Goal: Task Accomplishment & Management: Use online tool/utility

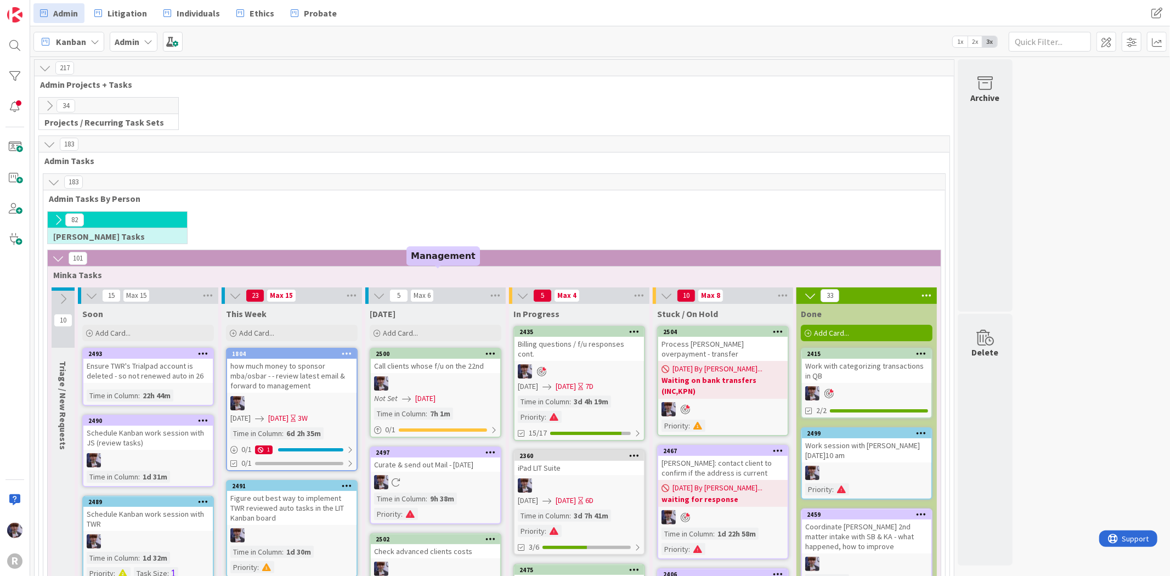
scroll to position [178, 0]
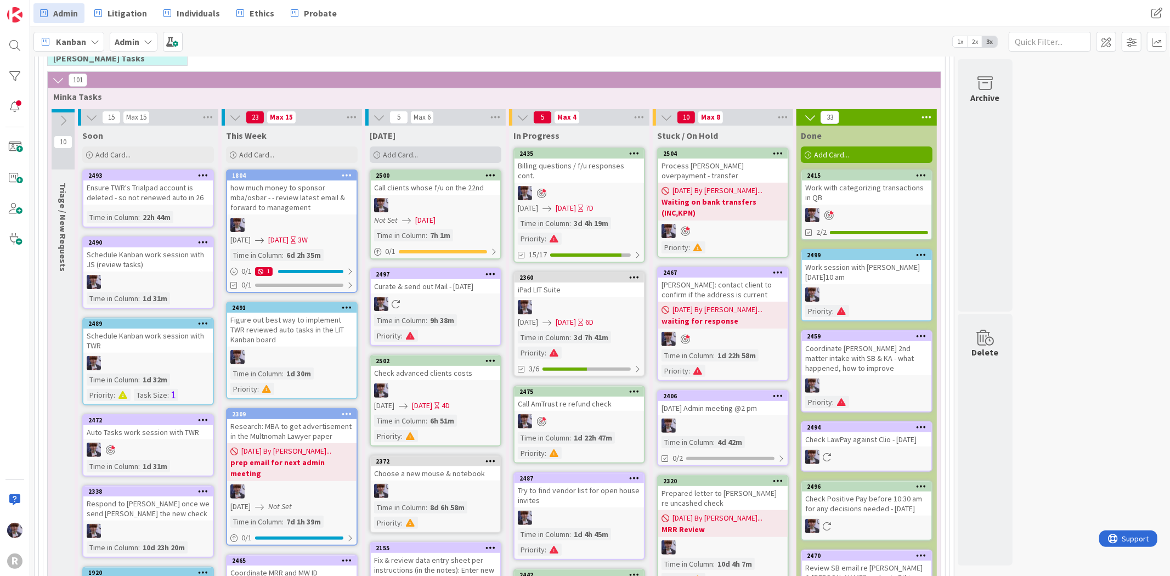
click at [388, 152] on span "Add Card..." at bounding box center [400, 155] width 35 height 10
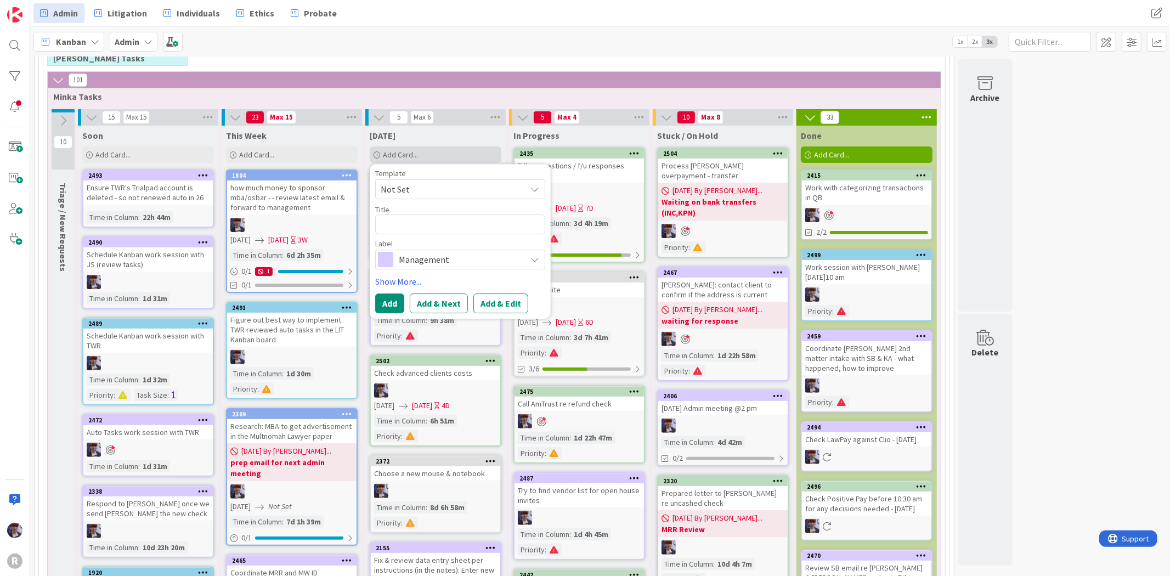
type textarea "x"
type textarea "F"
type textarea "x"
type textarea "Fi"
type textarea "x"
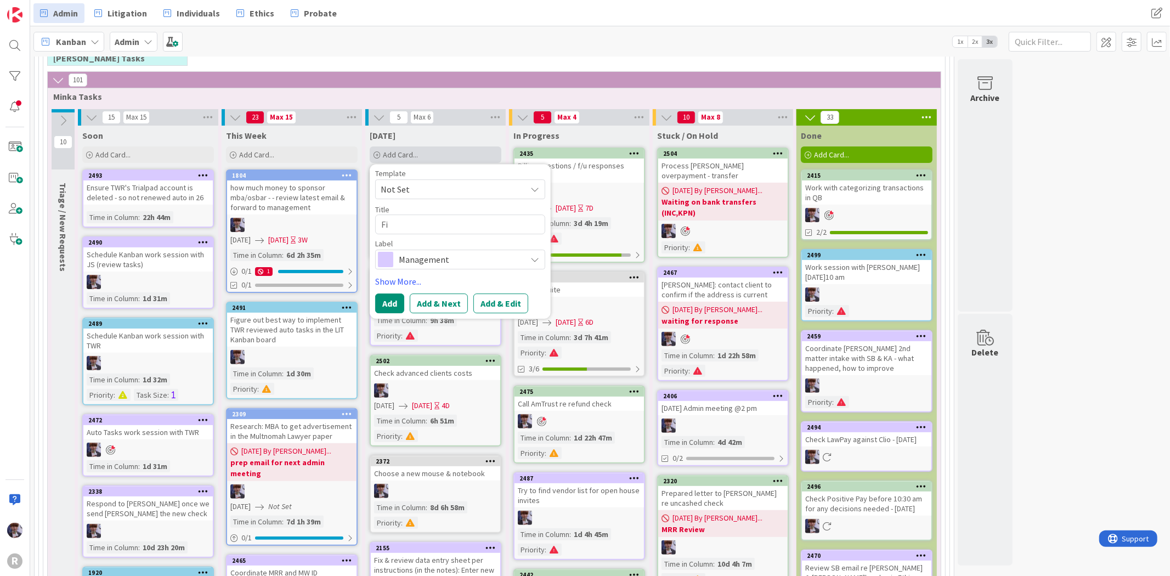
type textarea "Fin"
type textarea "x"
type textarea "Finis"
type textarea "x"
type textarea "Finish"
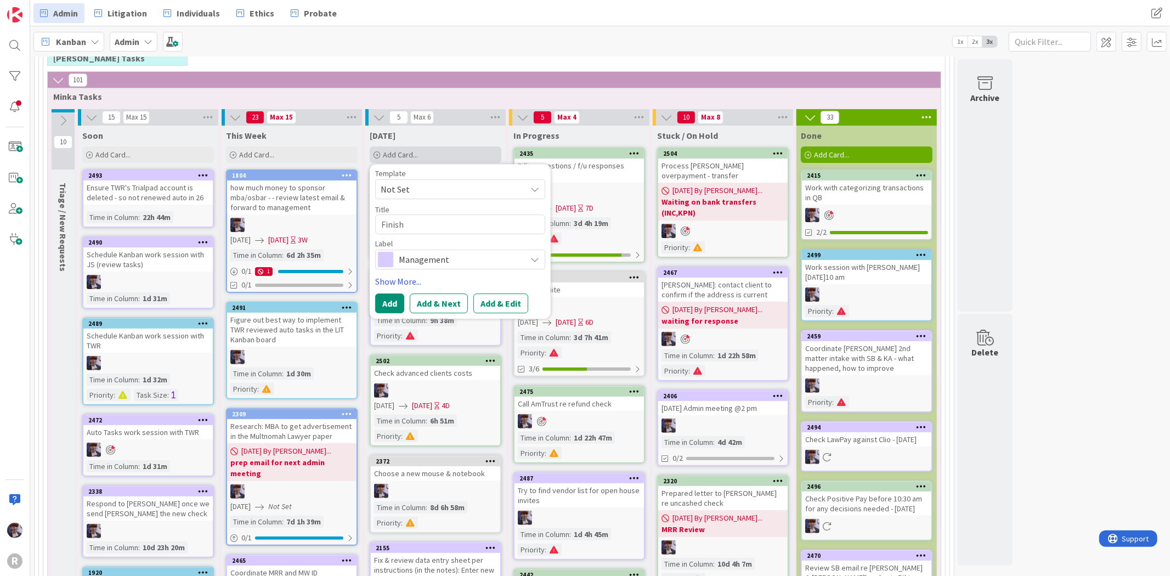
type textarea "x"
type textarea "Finish"
type textarea "x"
type textarea "Finish r"
type textarea "x"
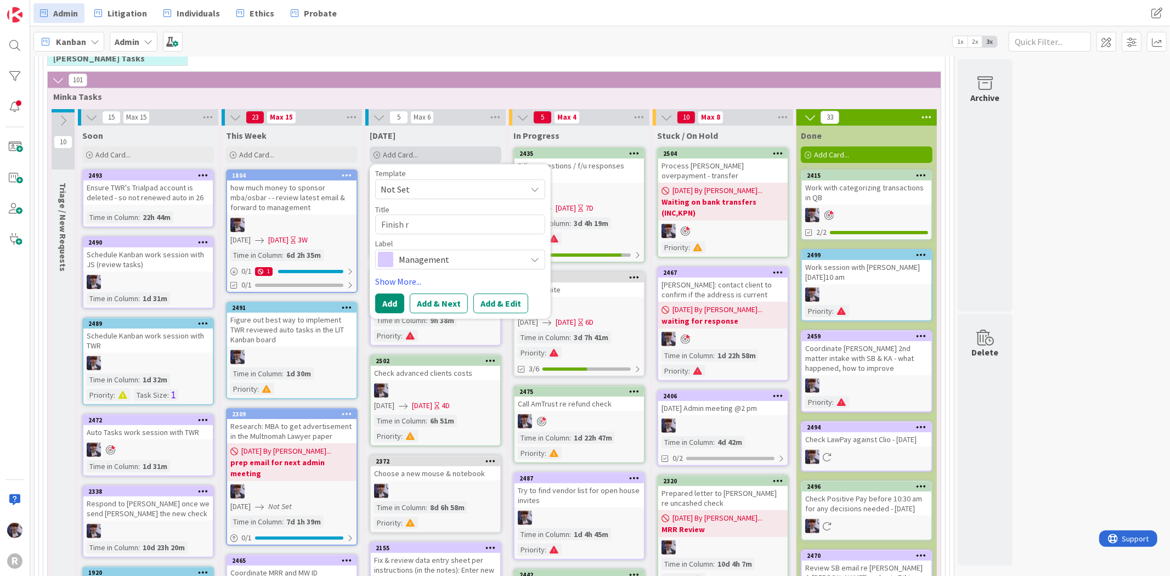
type textarea "Finish re"
type textarea "x"
type textarea "Finish reg"
type textarea "x"
type textarea "Finish regi"
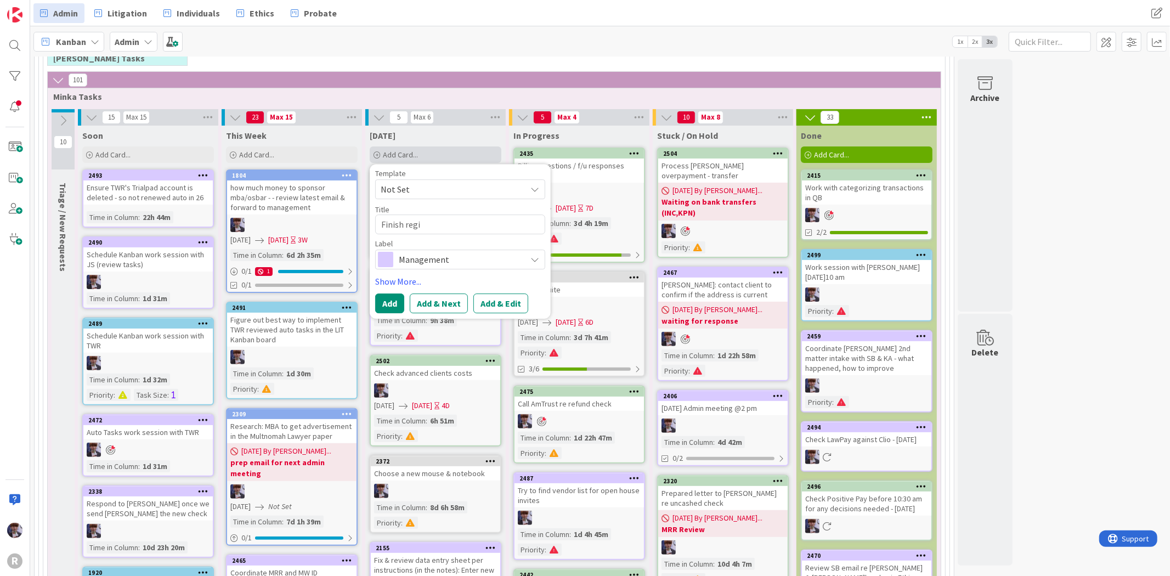
type textarea "x"
type textarea "Finish regis"
type textarea "x"
type textarea "Finish regist"
type textarea "x"
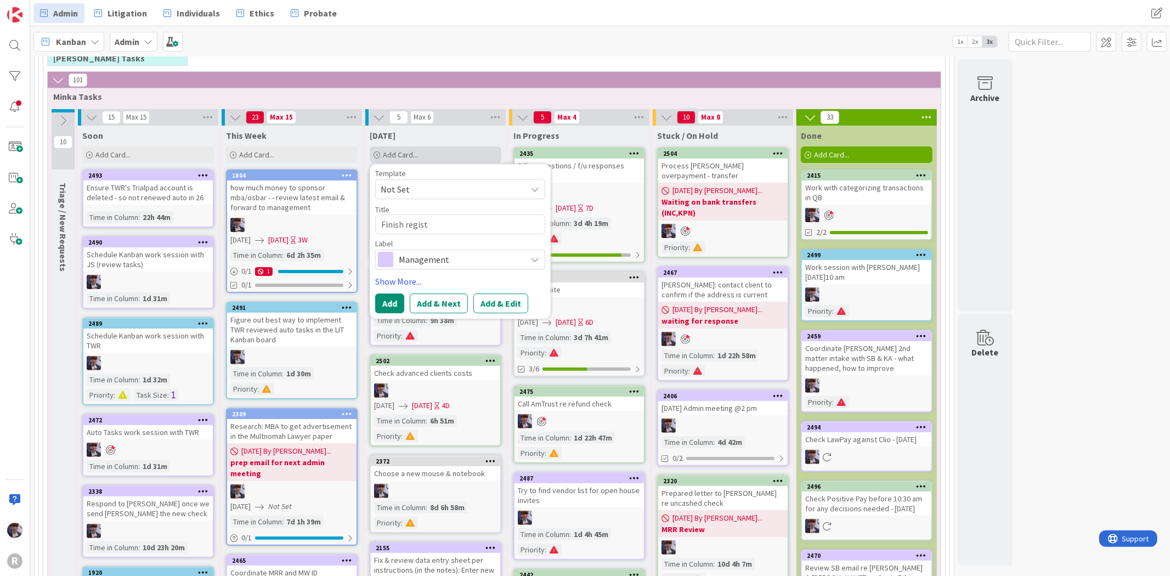
type textarea "Finish registr"
type textarea "x"
type textarea "Finish registrat"
type textarea "x"
type textarea "Finish registrati"
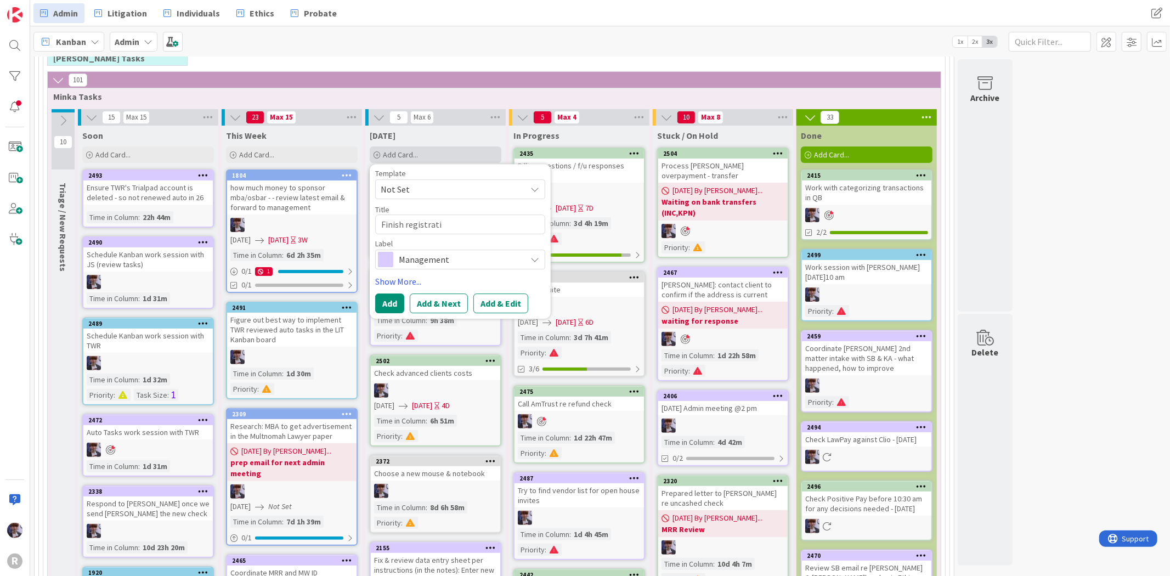
type textarea "x"
type textarea "Finish registratio"
type textarea "x"
type textarea "Finish registration"
type textarea "x"
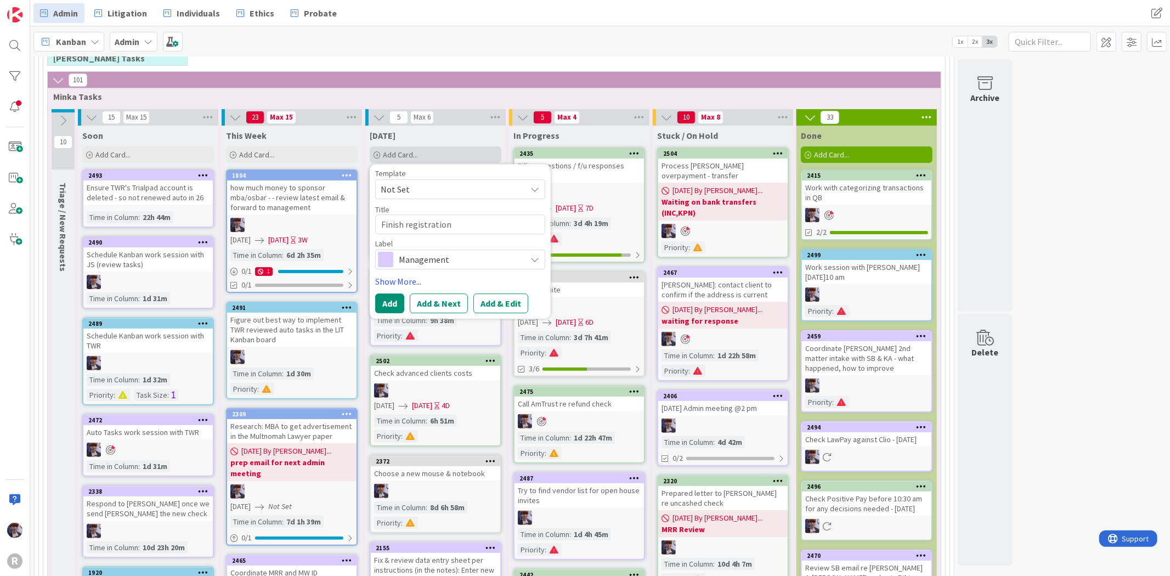
type textarea "Finish registrationg"
type textarea "x"
type textarea "Finish registrationg"
type textarea "x"
type textarea "Finish registrationg fo"
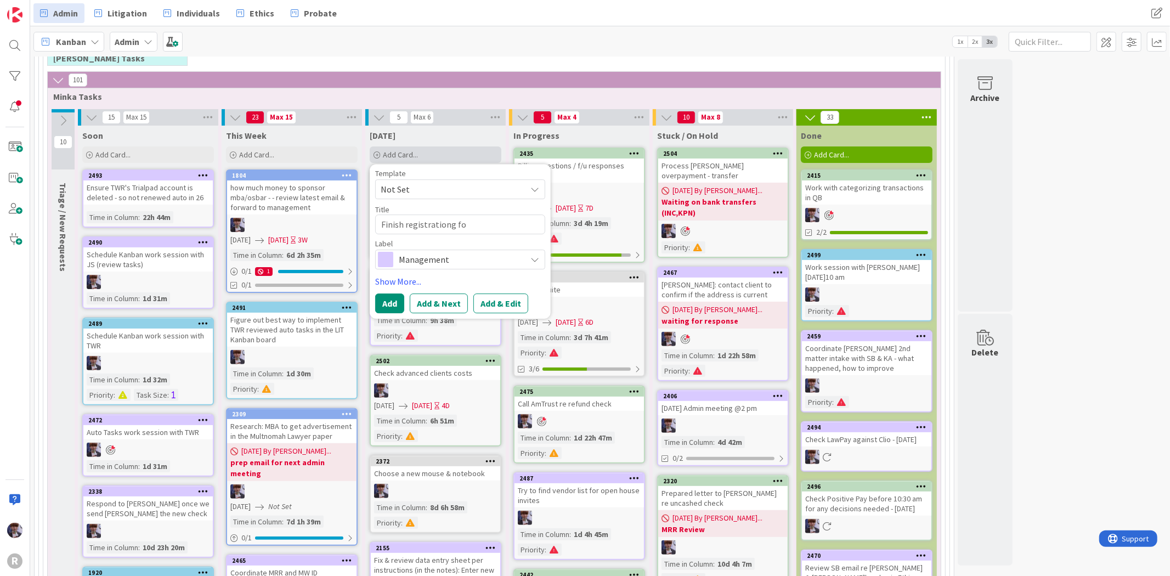
type textarea "x"
type textarea "Finish registrationg for"
type textarea "x"
type textarea "Finish registrationg for"
type textarea "x"
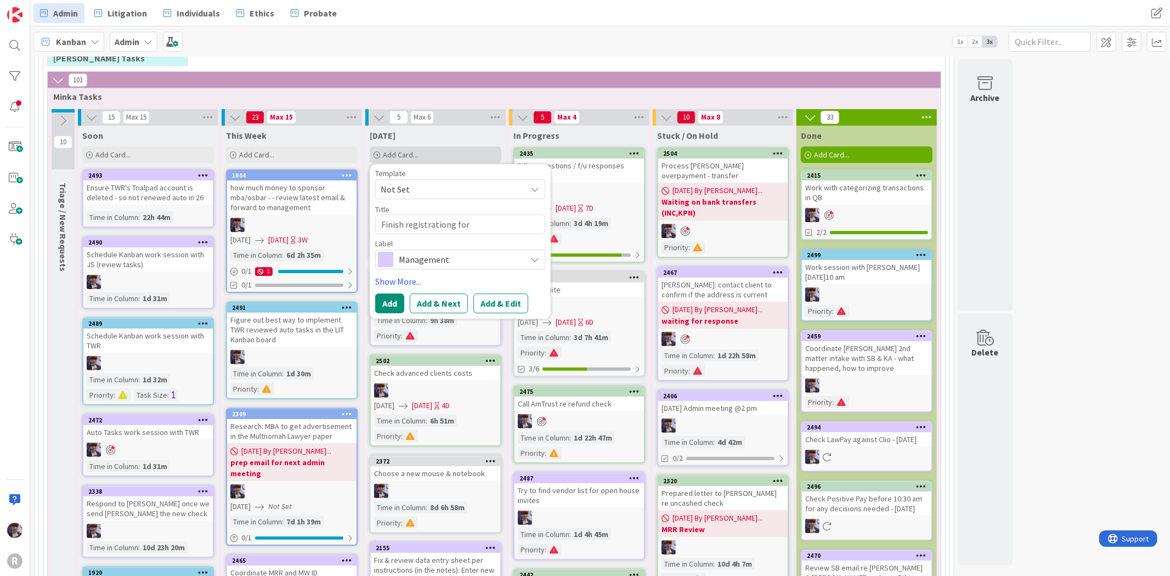
type textarea "Finish registrationg for T"
type textarea "x"
type textarea "Finish registrationg for TW"
type textarea "x"
type textarea "Finish registrationg for TWR"
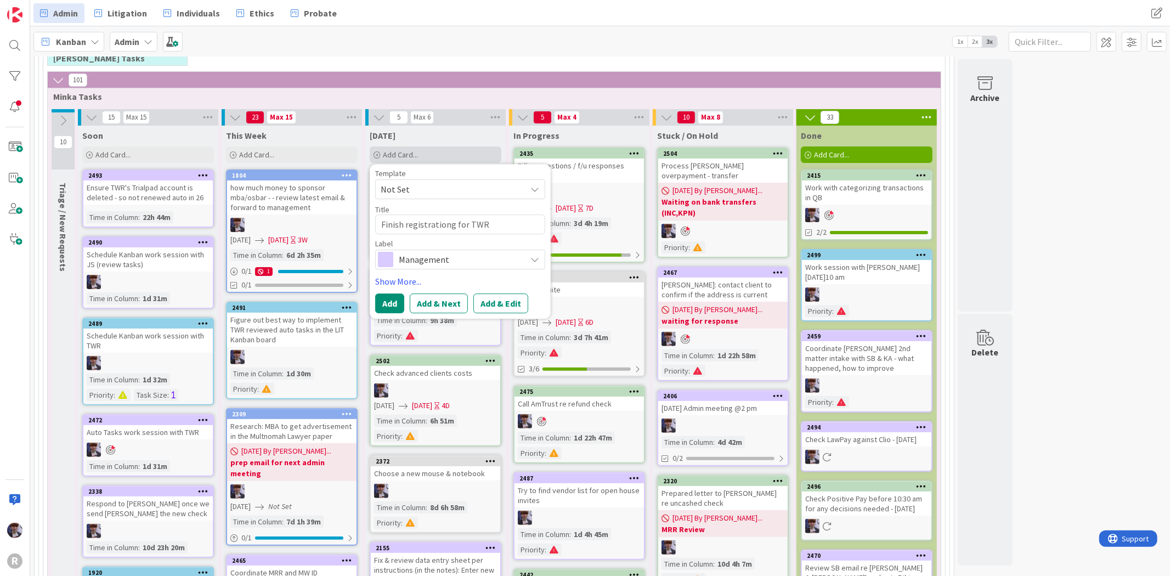
type textarea "x"
type textarea "Finish registrationg for TWR's"
type textarea "x"
type textarea "Finish registrationg for TWR's"
type textarea "x"
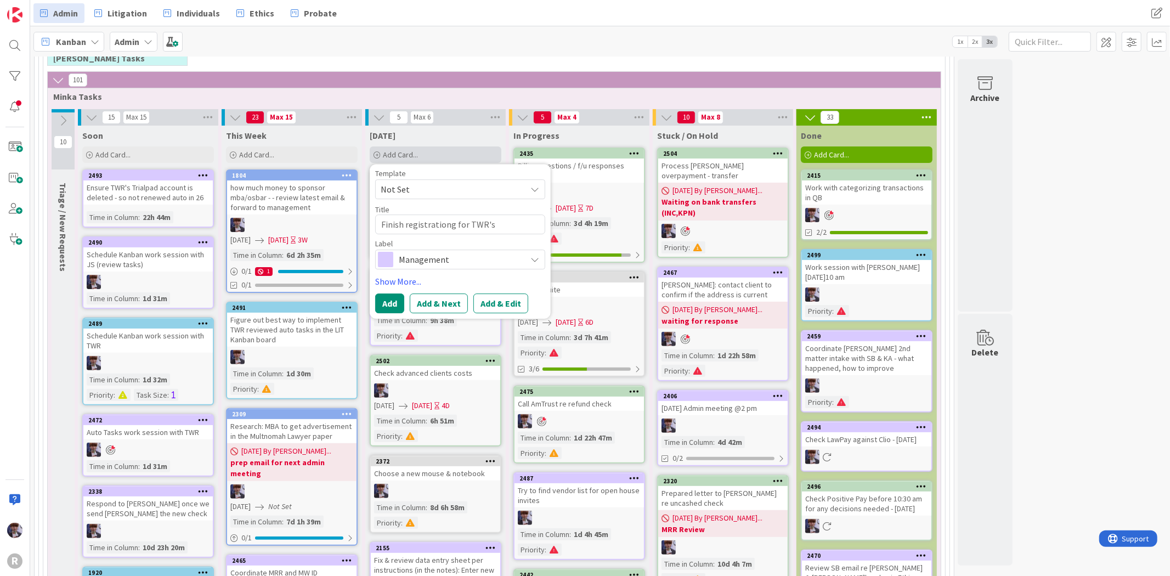
type textarea "Finish registrationg for TWR's A"
type textarea "x"
type textarea "Finish registrationg for TWR's AB"
type textarea "x"
type textarea "Finish registrationg for TWR's ABA"
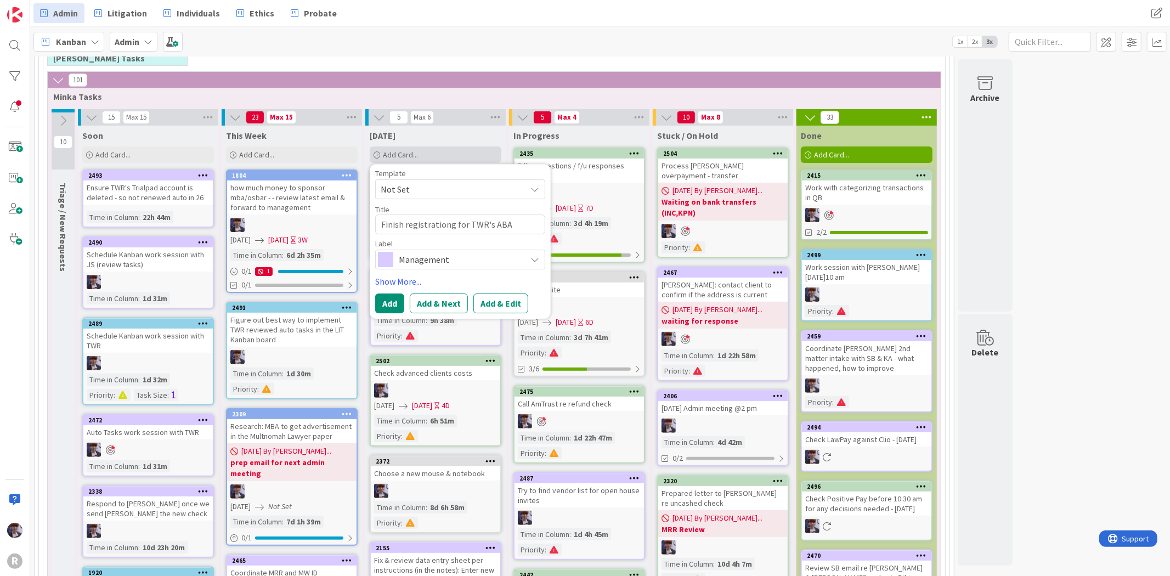
type textarea "x"
type textarea "Finish registrationg for TWR's ABA"
type textarea "x"
type textarea "Finish registrationg for TWR's ABA C"
type textarea "x"
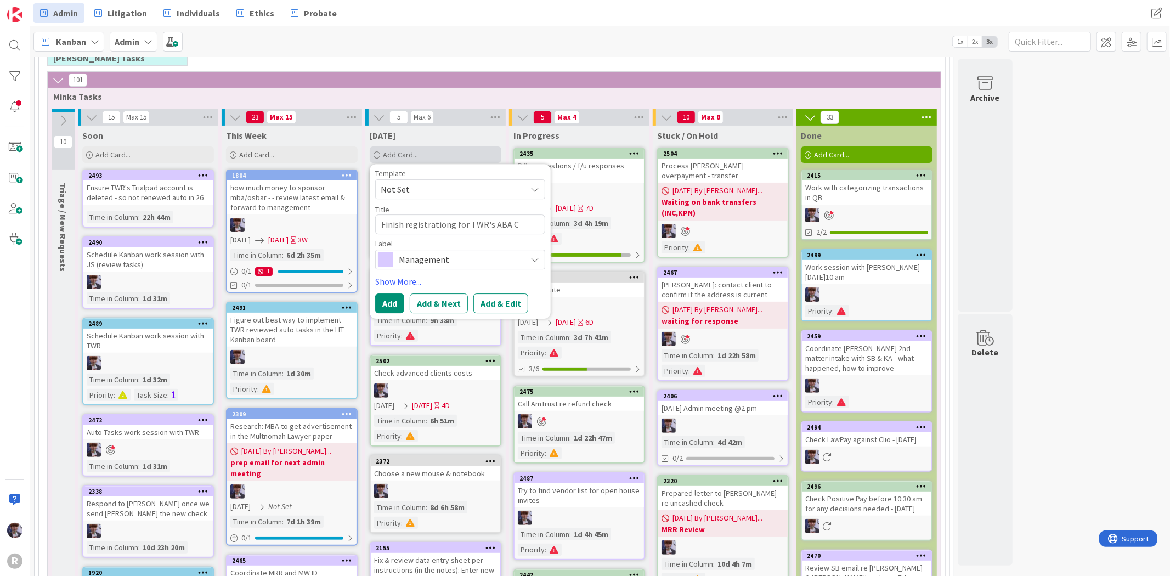
type textarea "Finish registrationg for TWR's ABA CL"
type textarea "x"
type textarea "Finish registrationg for TWR's ABA CLE"
type textarea "x"
type textarea "Finish registration for TWR's ABA CLE"
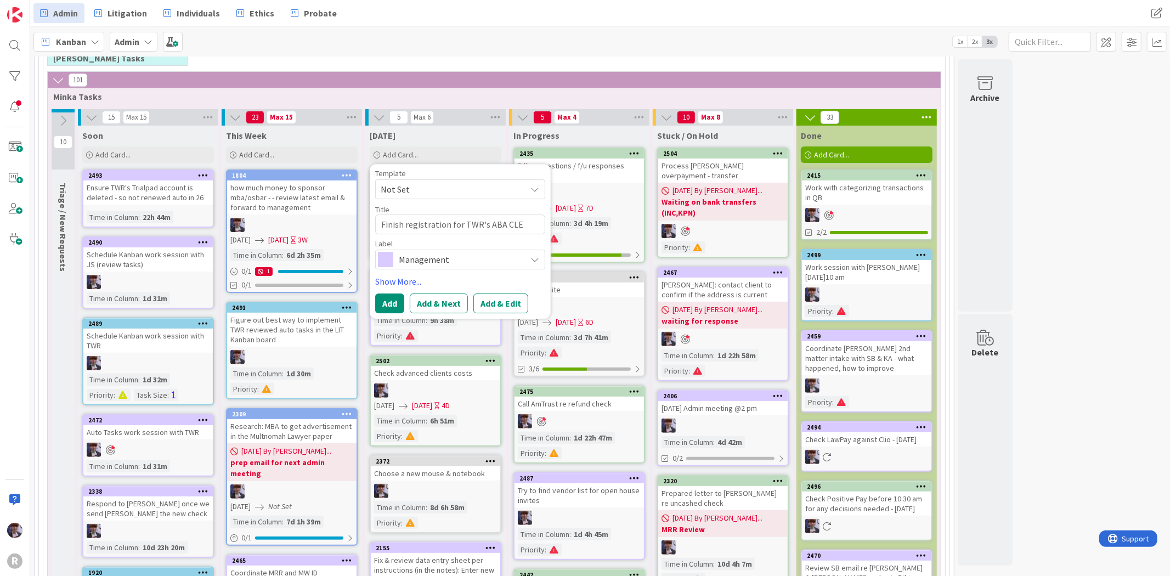
click at [426, 264] on span "Management" at bounding box center [460, 259] width 122 height 15
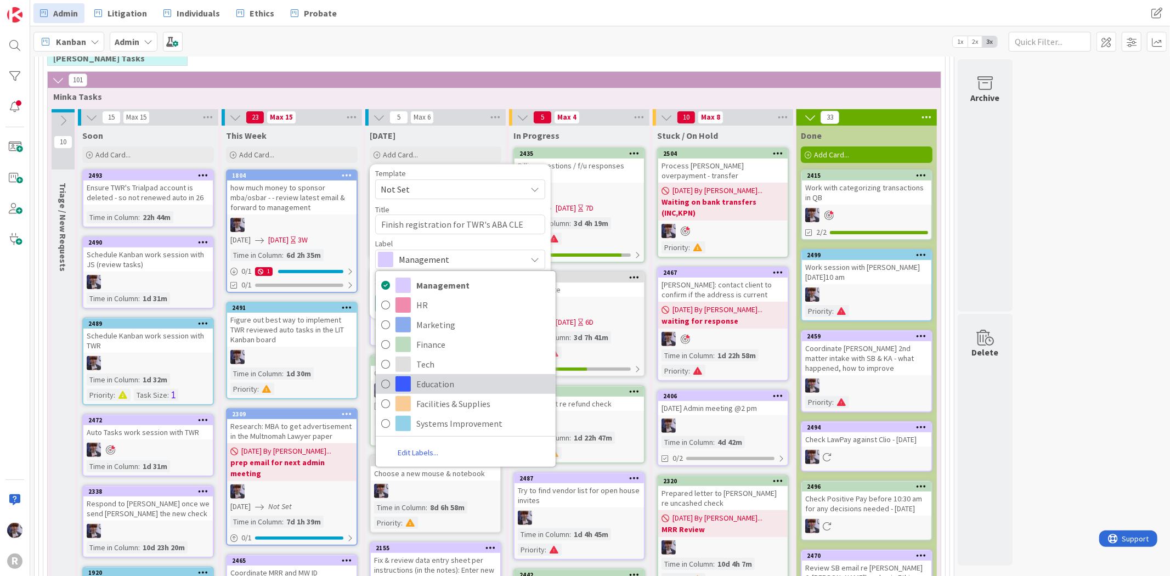
click at [448, 386] on span "Education" at bounding box center [483, 384] width 134 height 16
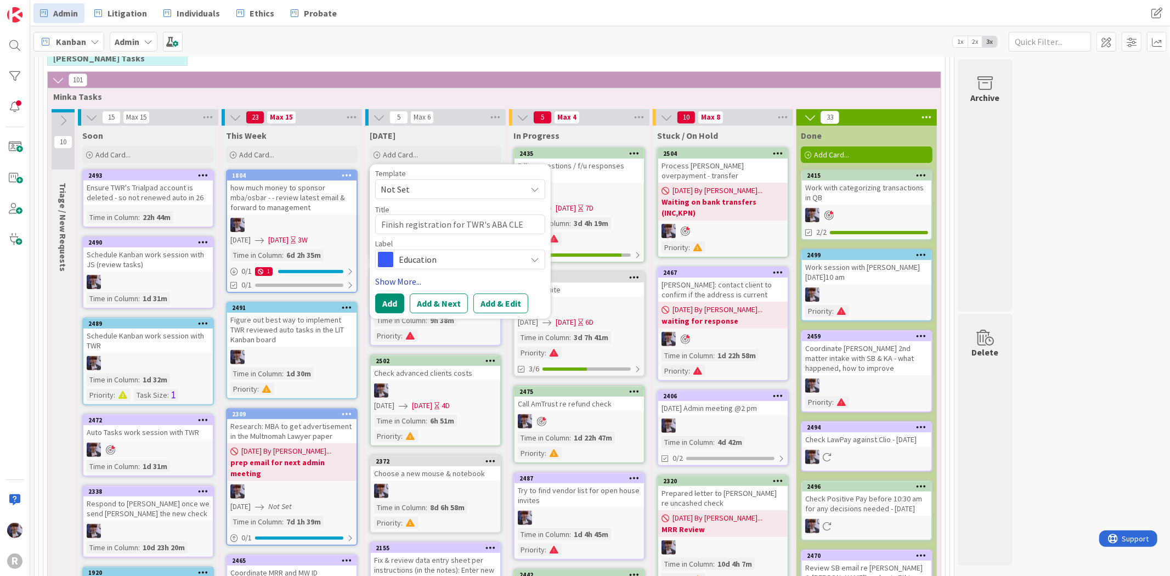
click at [406, 280] on link "Show More..." at bounding box center [460, 281] width 170 height 13
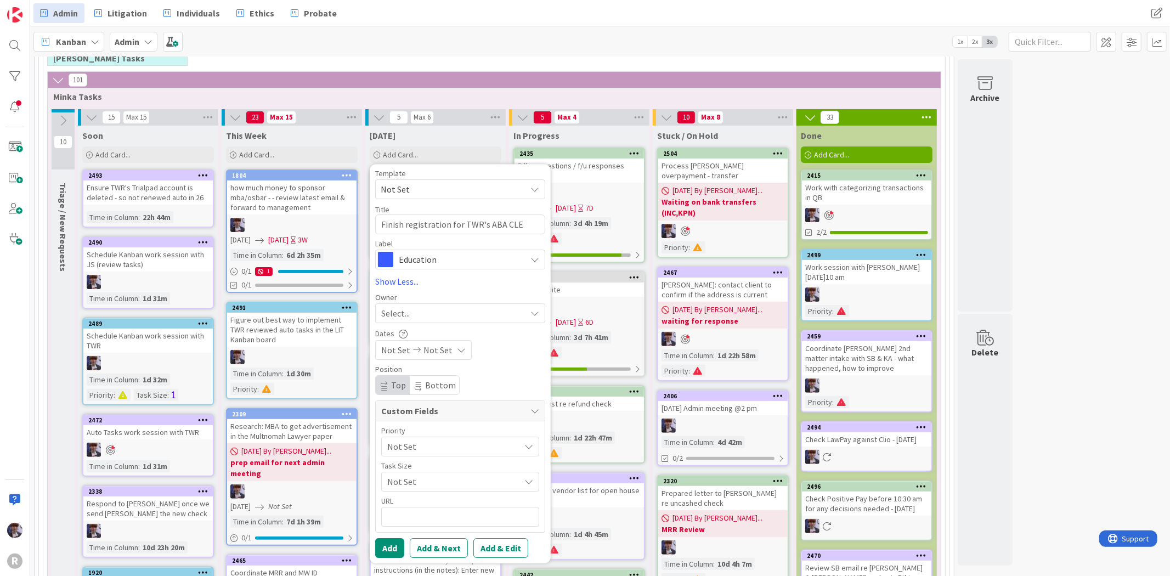
click at [413, 313] on div "Select..." at bounding box center [453, 313] width 145 height 13
click at [425, 405] on span "[PERSON_NAME]" at bounding box center [444, 405] width 53 height 16
type textarea "x"
click at [396, 555] on button "Add" at bounding box center [389, 548] width 29 height 20
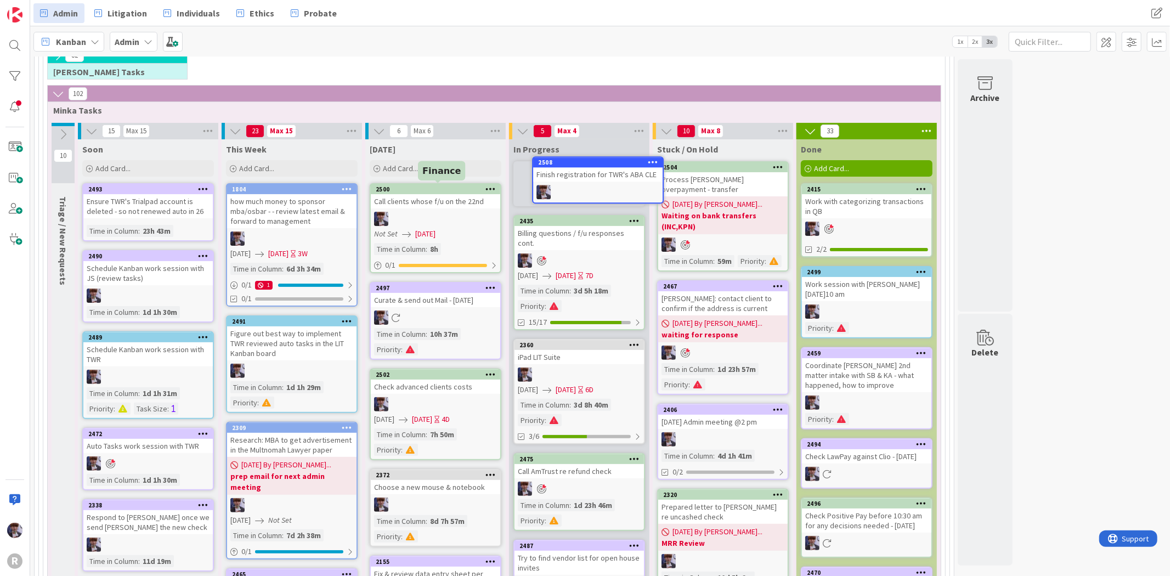
scroll to position [161, 0]
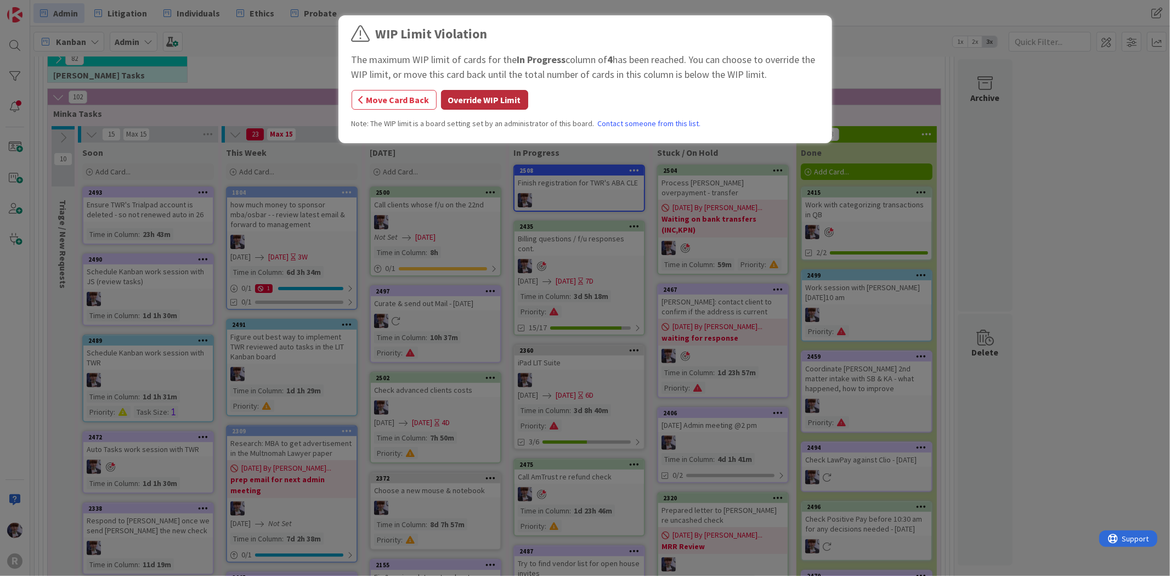
click at [507, 99] on button "Override WIP Limit" at bounding box center [484, 100] width 87 height 20
